Goal: Transaction & Acquisition: Obtain resource

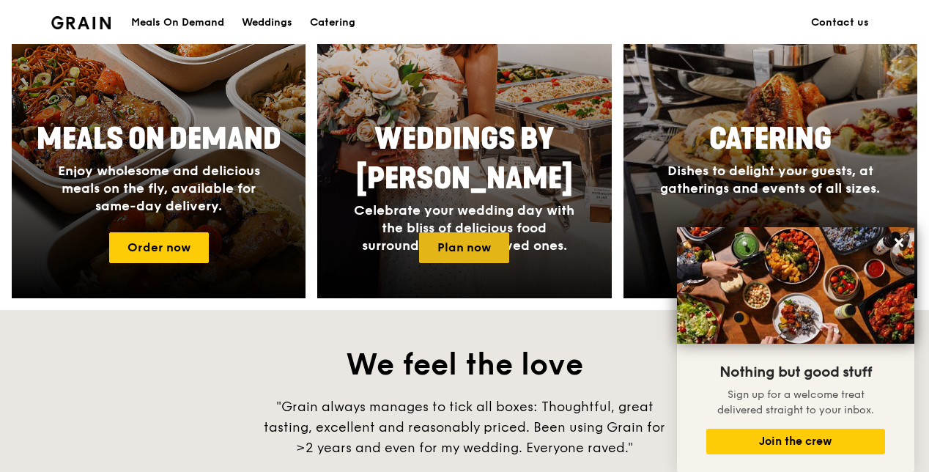
scroll to position [586, 0]
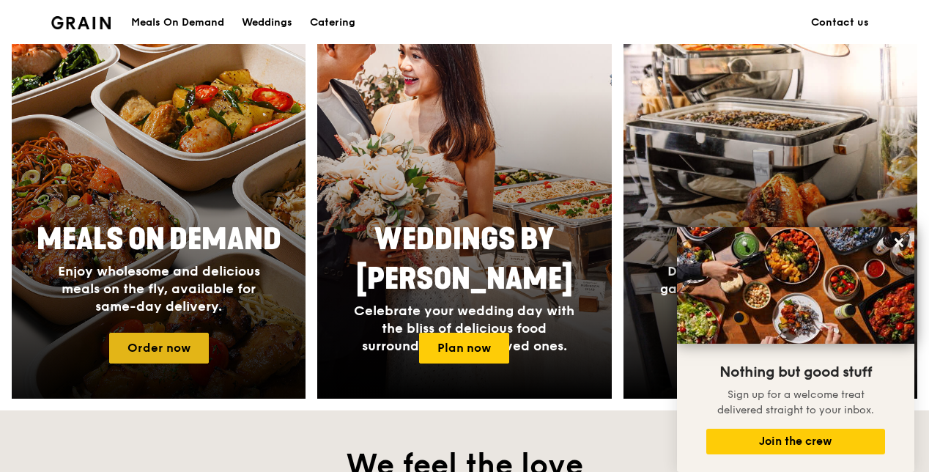
click at [179, 347] on link "Order now" at bounding box center [159, 348] width 100 height 31
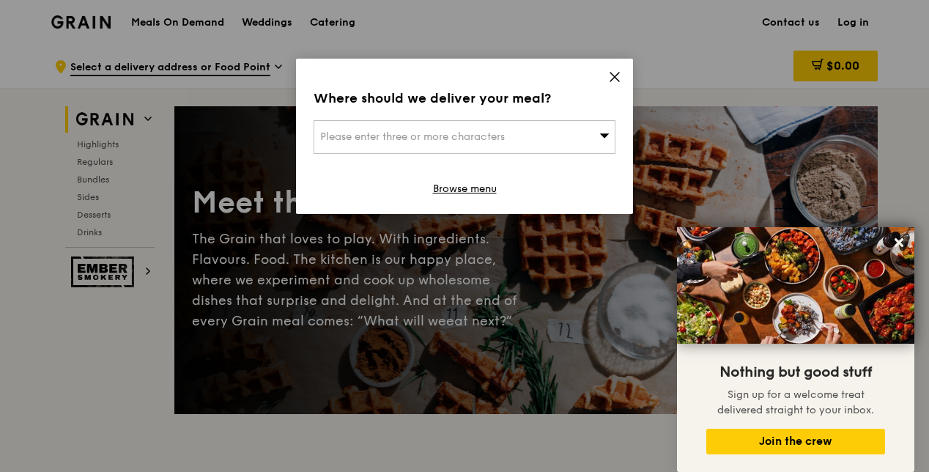
click at [626, 77] on div "Where should we deliver your meal? Please enter three or more characters Browse…" at bounding box center [464, 136] width 337 height 155
click at [613, 75] on icon at bounding box center [614, 77] width 9 height 9
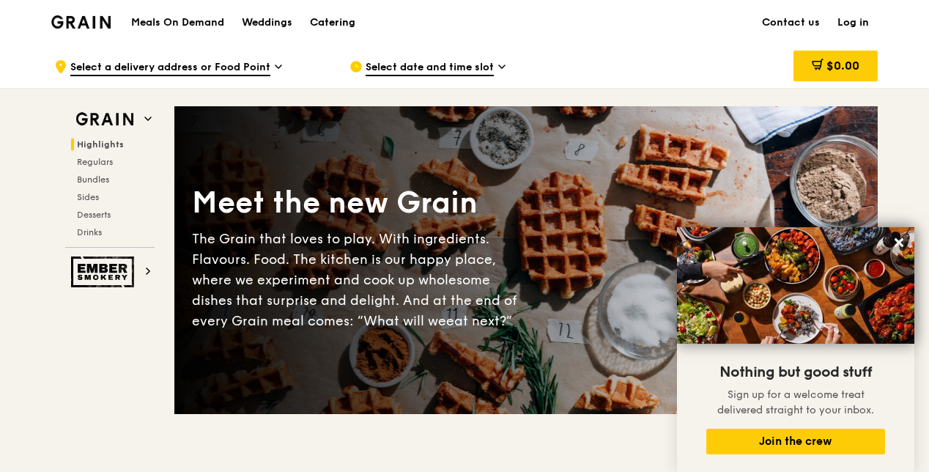
click at [316, 23] on div "Catering" at bounding box center [332, 23] width 45 height 44
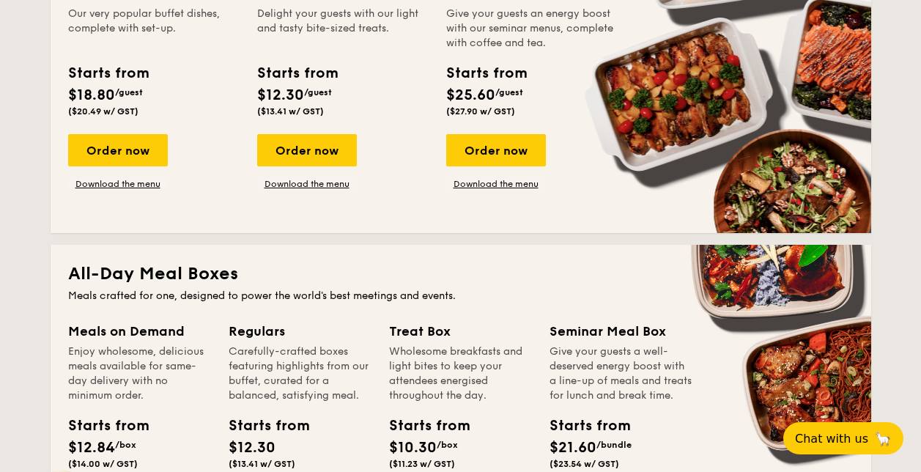
scroll to position [586, 0]
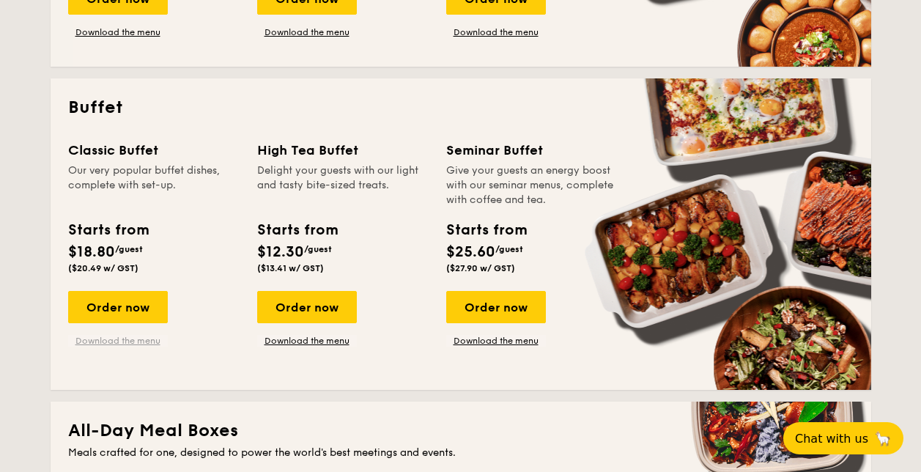
click at [136, 343] on link "Download the menu" at bounding box center [118, 341] width 100 height 12
